Goal: Use online tool/utility: Utilize a website feature to perform a specific function

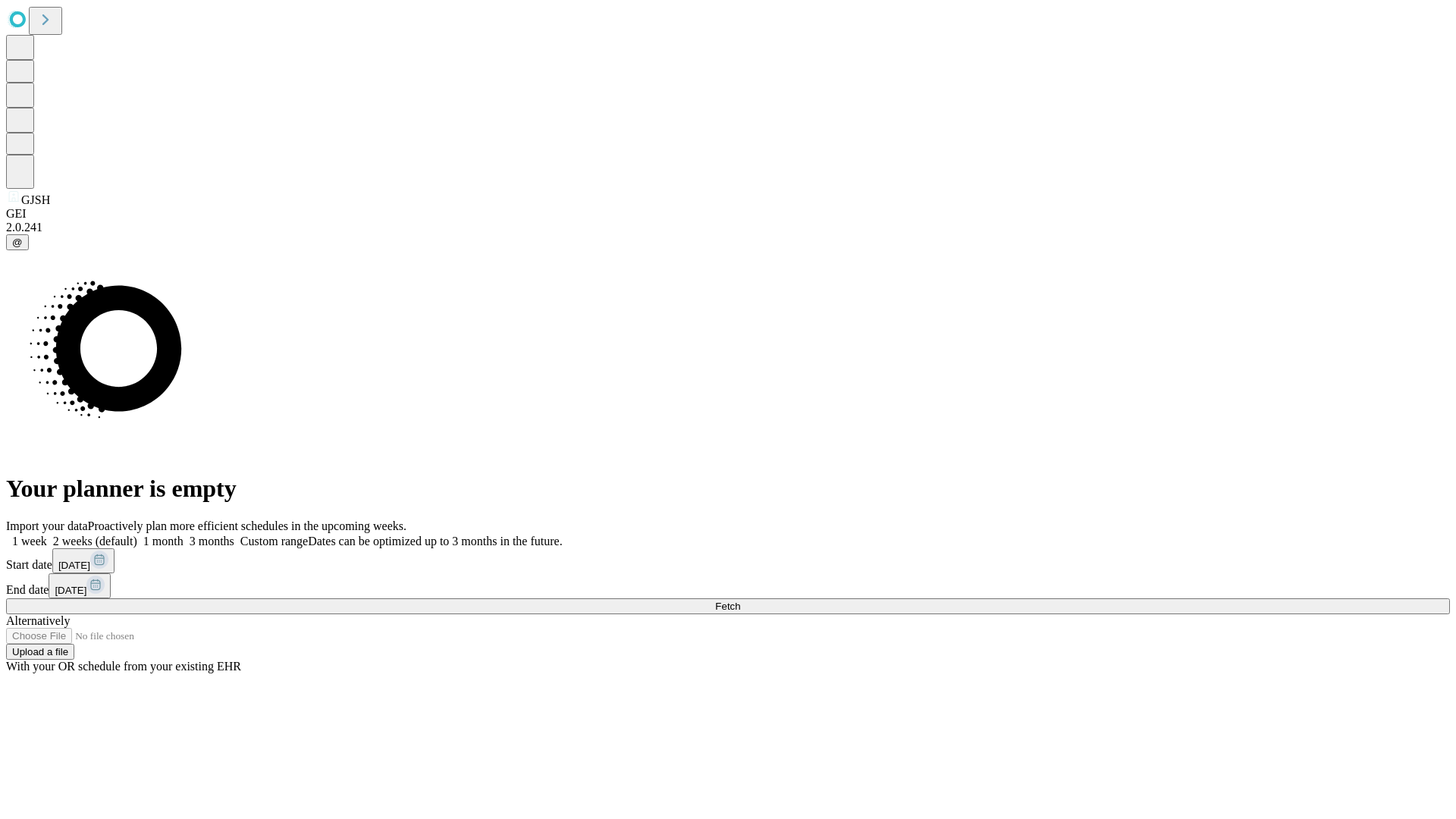
click at [740, 600] on span "Fetch" at bounding box center [728, 606] width 25 height 12
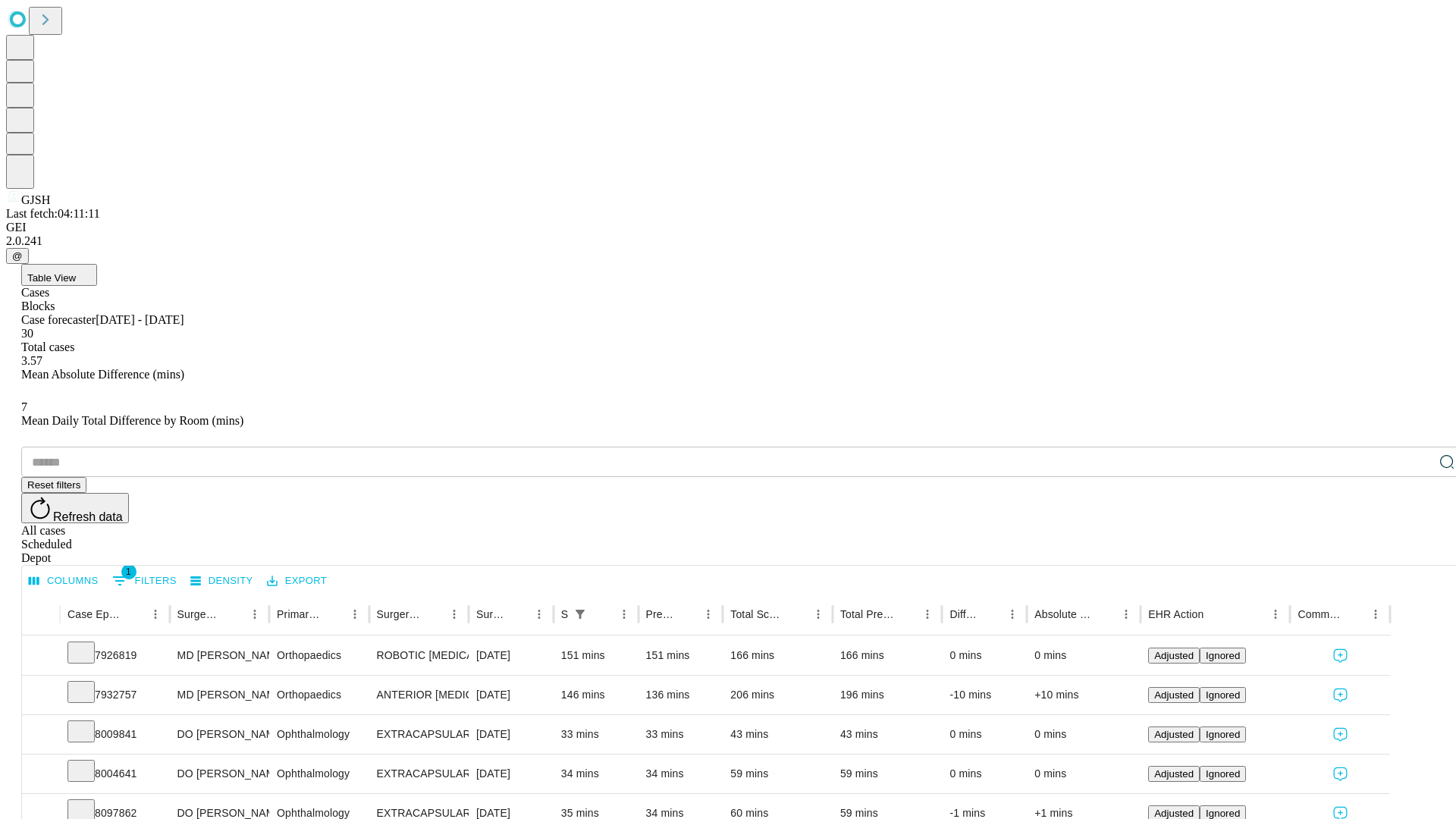
scroll to position [50, 0]
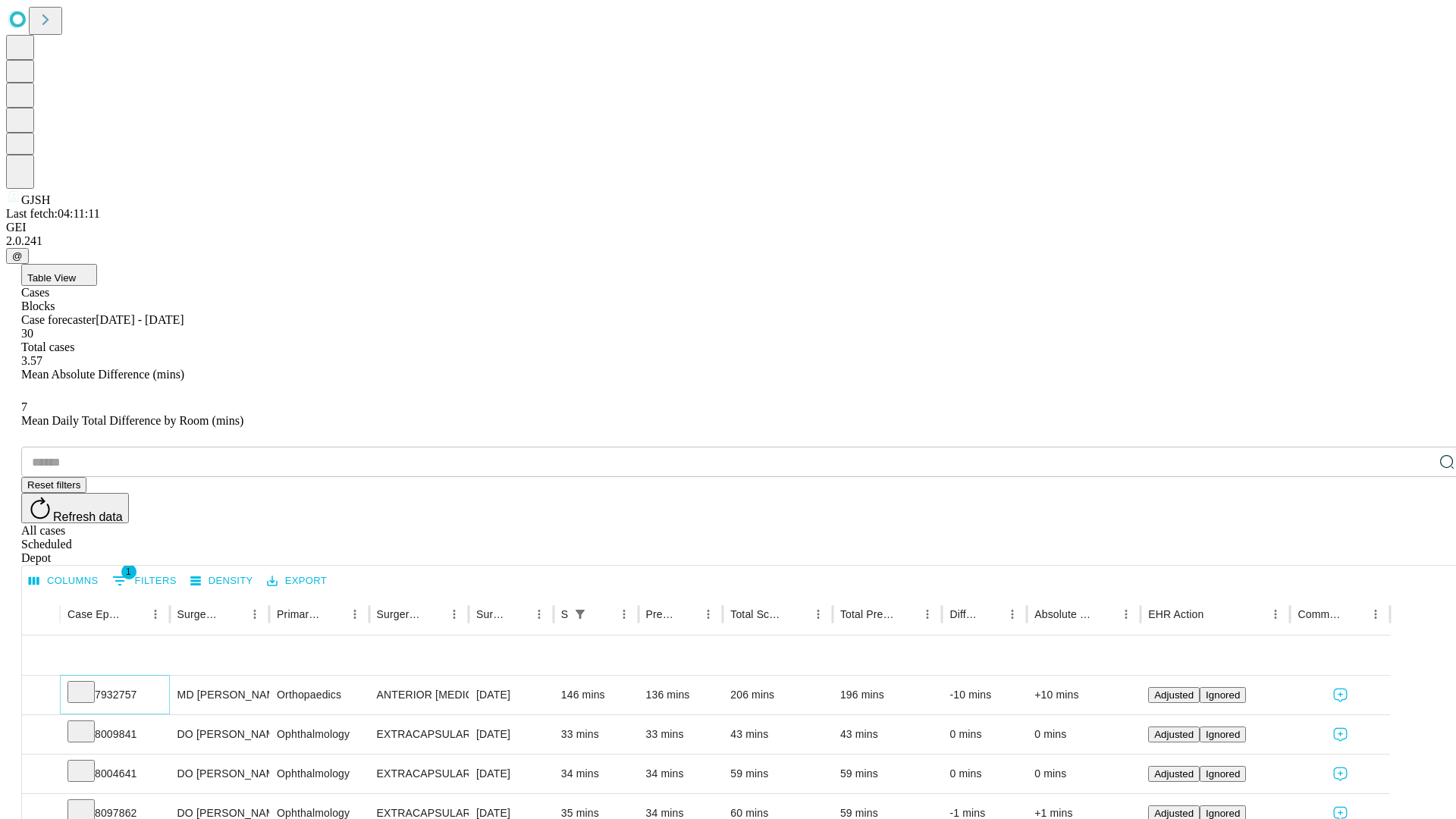
click at [88, 684] on icon at bounding box center [82, 691] width 15 height 15
